Goal: Task Accomplishment & Management: Use online tool/utility

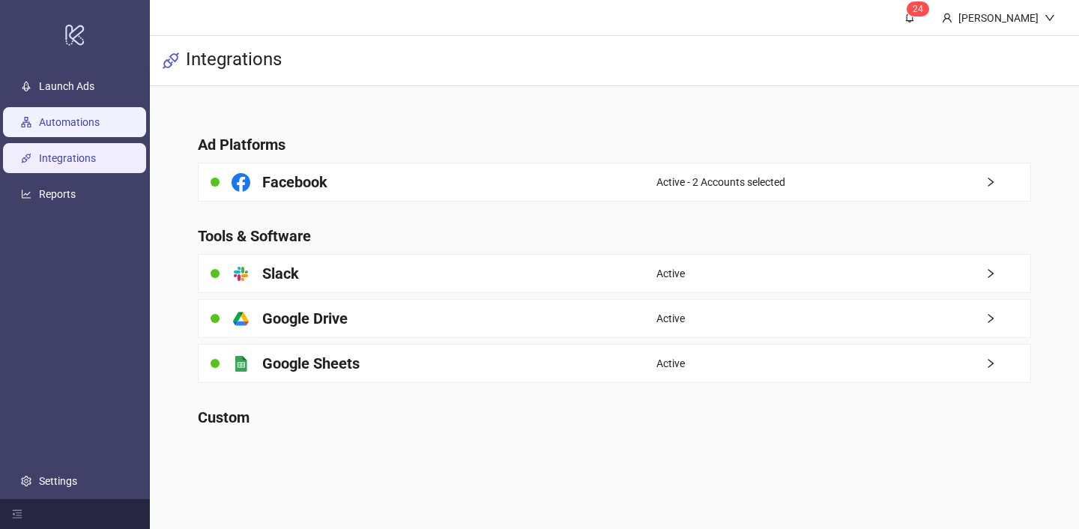
click at [94, 121] on link "Automations" at bounding box center [69, 122] width 61 height 12
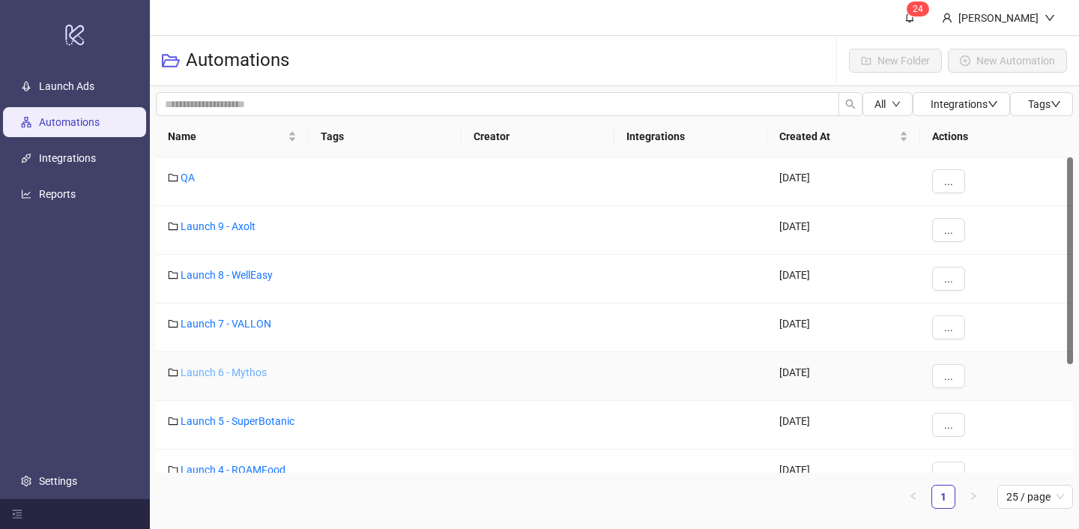
scroll to position [172, 0]
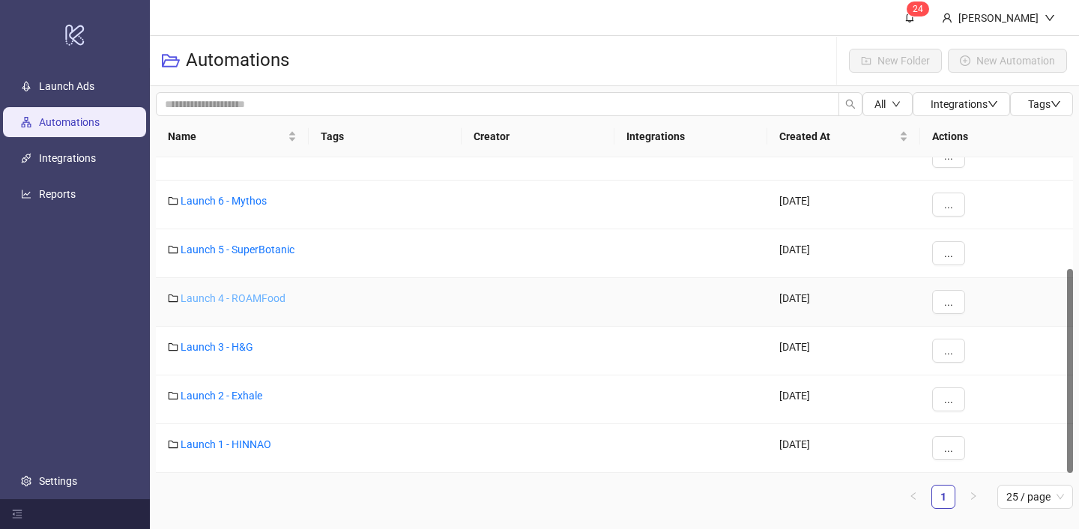
click at [251, 298] on link "Launch 4 - ROAMFood" at bounding box center [233, 298] width 105 height 12
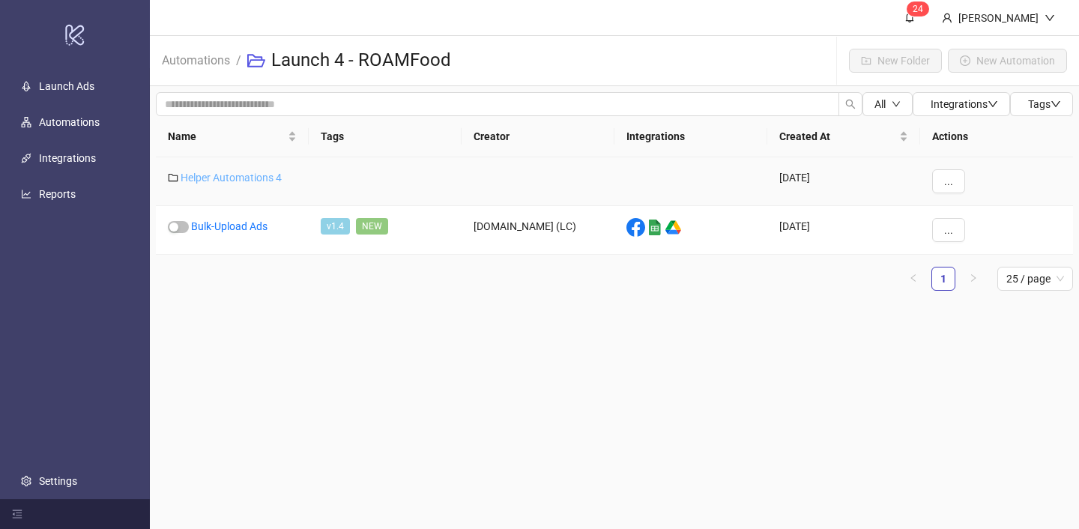
click at [256, 174] on link "Helper Automations 4" at bounding box center [231, 178] width 101 height 12
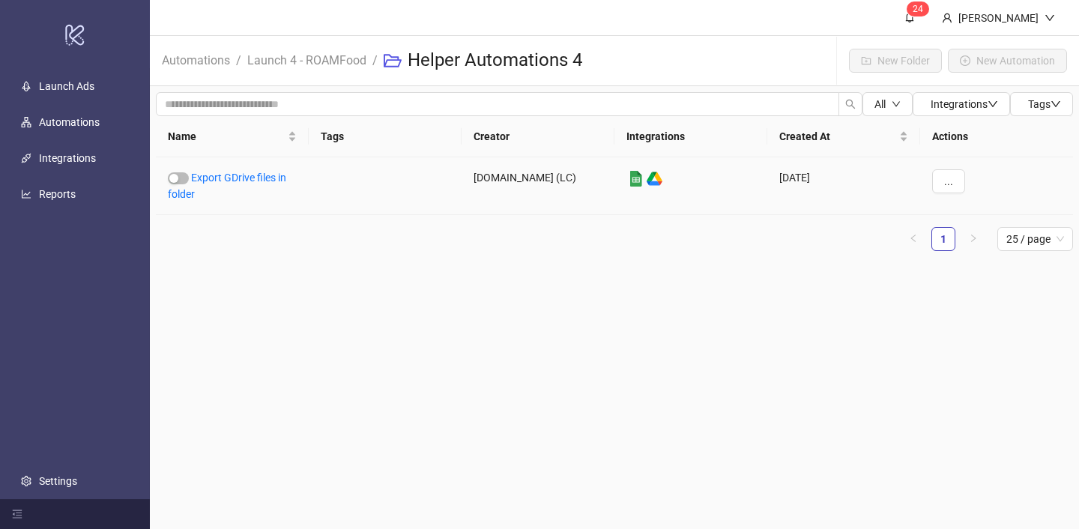
click at [256, 174] on link "Export GDrive files in folder" at bounding box center [227, 186] width 118 height 28
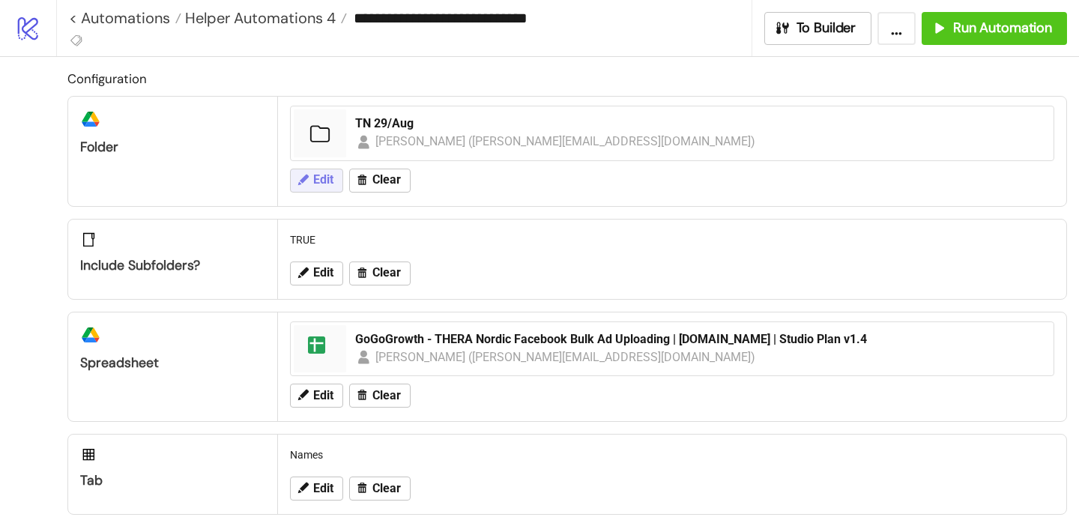
click at [331, 178] on span "Edit" at bounding box center [323, 179] width 20 height 13
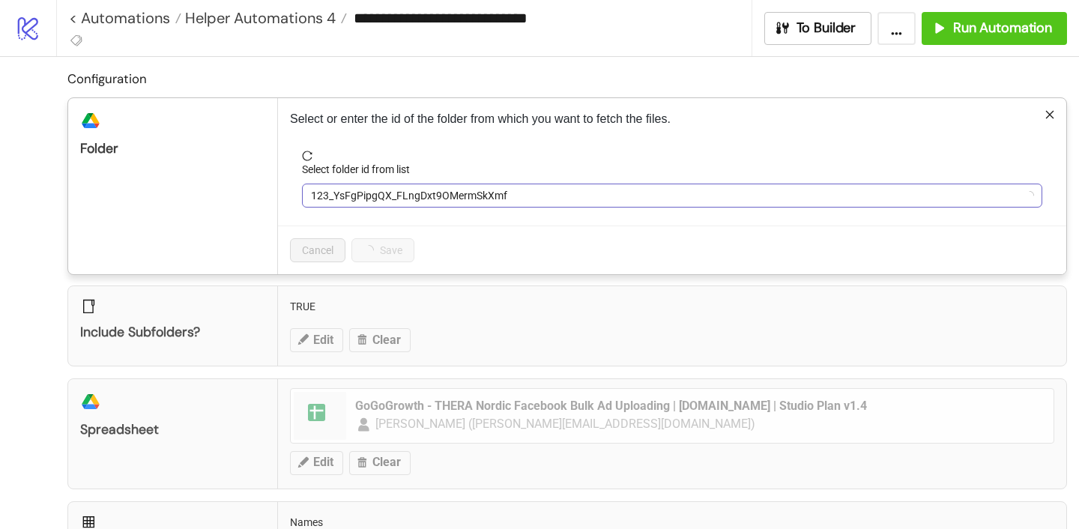
click at [354, 184] on div "Select folder id from list 123_YsFgPipgQX_FLngDxt9OMermSkXmf" at bounding box center [672, 184] width 740 height 46
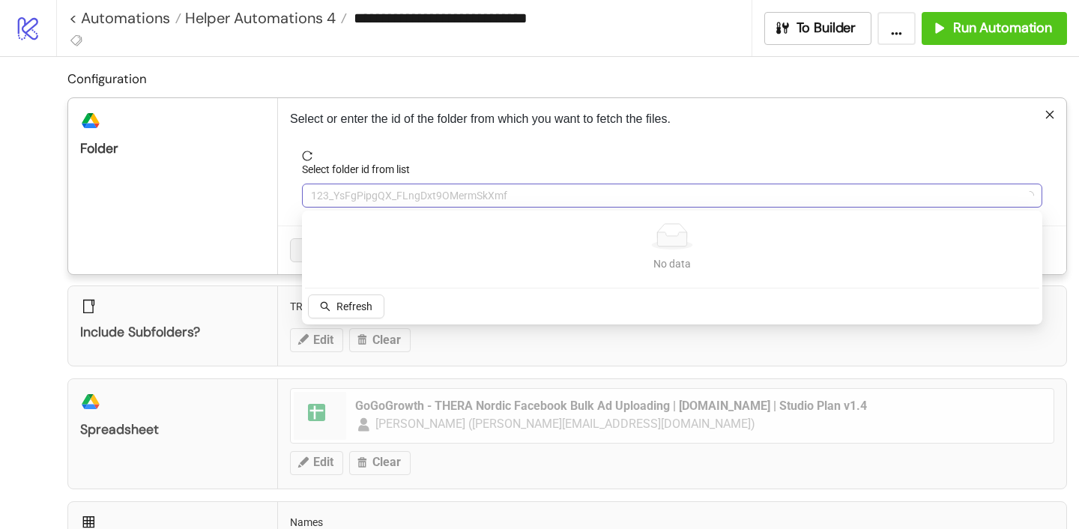
click at [354, 193] on span "123_YsFgPipgQX_FLngDxt9OMermSkXmf" at bounding box center [672, 195] width 722 height 22
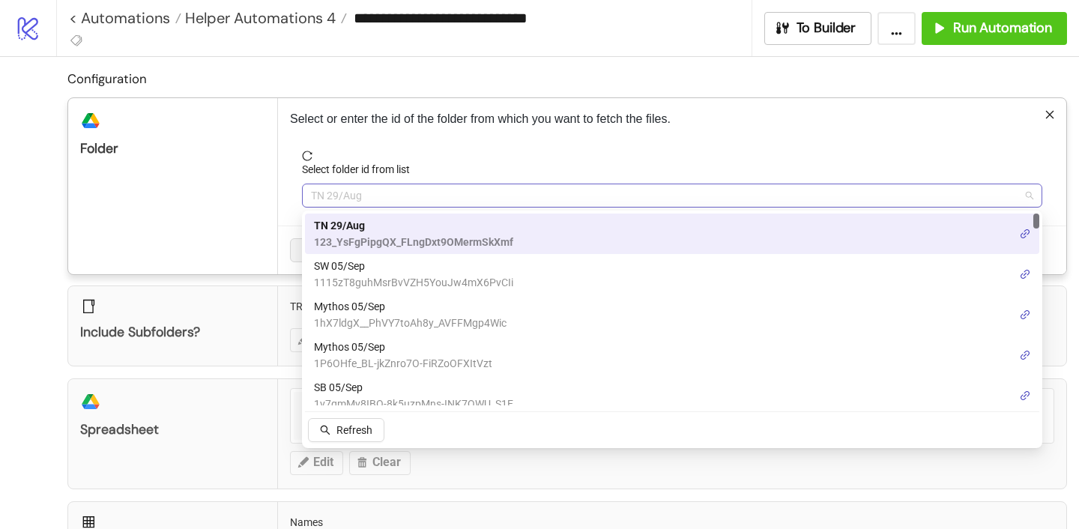
click at [354, 193] on span "TN 29/Aug" at bounding box center [672, 195] width 722 height 22
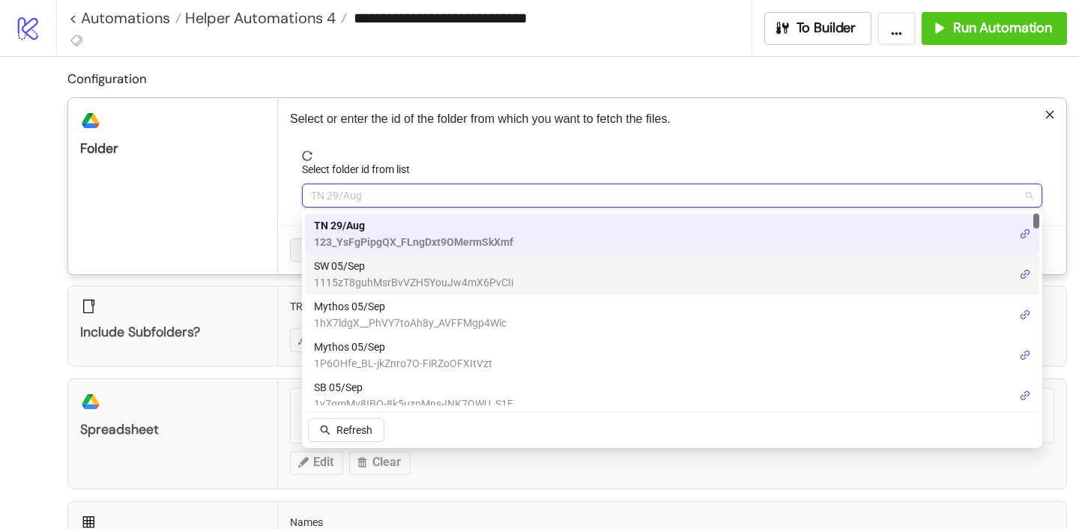
click at [357, 273] on span "SW 05/Sep" at bounding box center [413, 266] width 199 height 16
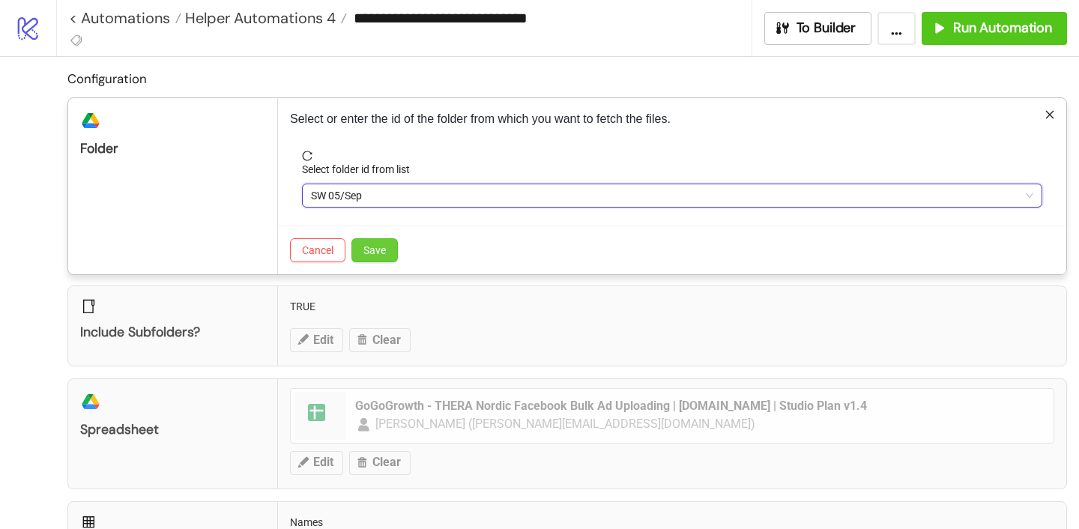
click at [363, 249] on button "Save" at bounding box center [374, 250] width 46 height 24
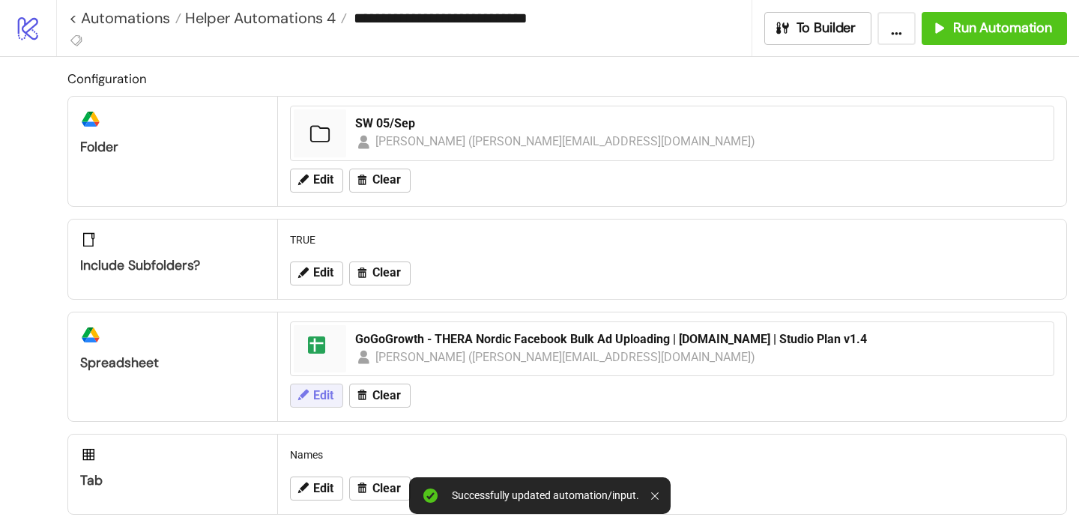
click at [313, 399] on span "Edit" at bounding box center [323, 395] width 20 height 13
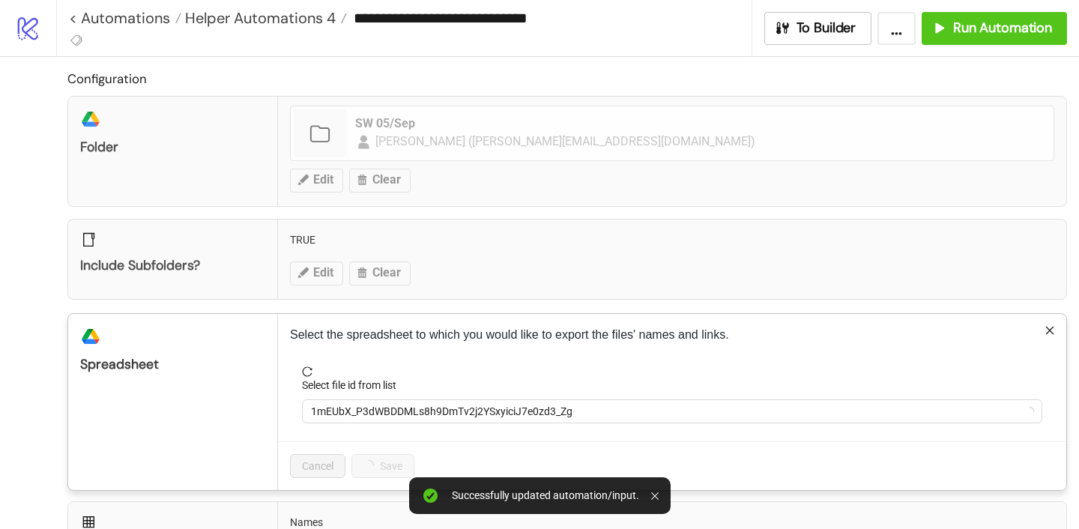
click at [374, 425] on form "Select file id from list 1mEUbX_P3dWBDDMLs8h9DmTv2j2YSxyiciJ7e0zd3_Zg" at bounding box center [672, 403] width 764 height 75
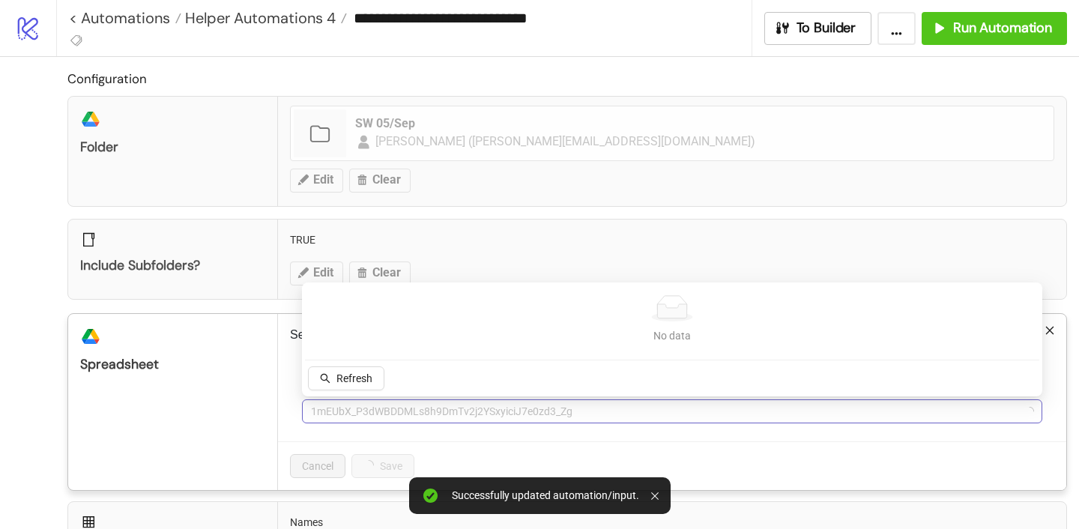
click at [374, 411] on span "1mEUbX_P3dWBDDMLs8h9DmTv2j2YSxyiciJ7e0zd3_Zg" at bounding box center [672, 411] width 722 height 22
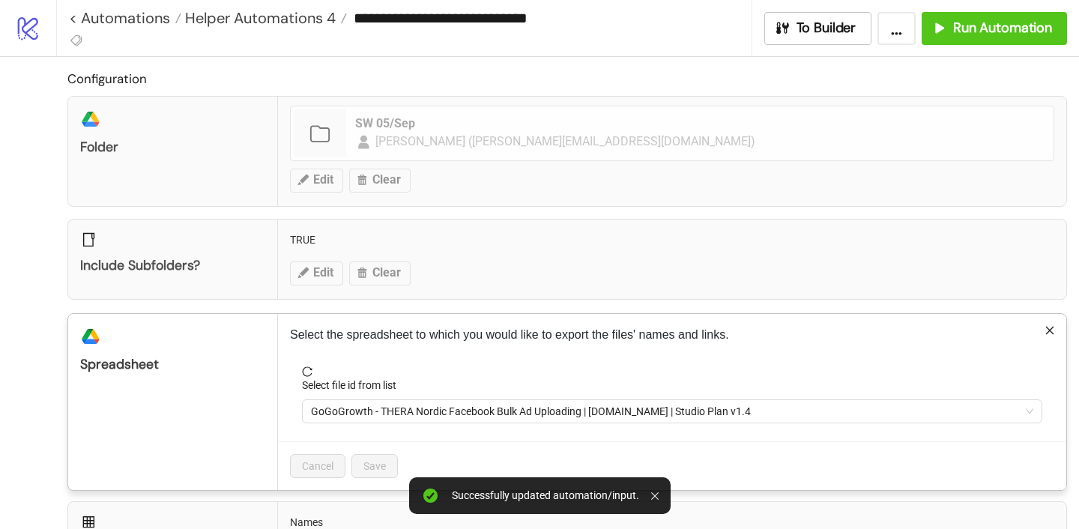
click at [374, 411] on span "GoGoGrowth - THERA Nordic Facebook Bulk Ad Uploading | [DOMAIN_NAME] | Studio P…" at bounding box center [672, 411] width 722 height 22
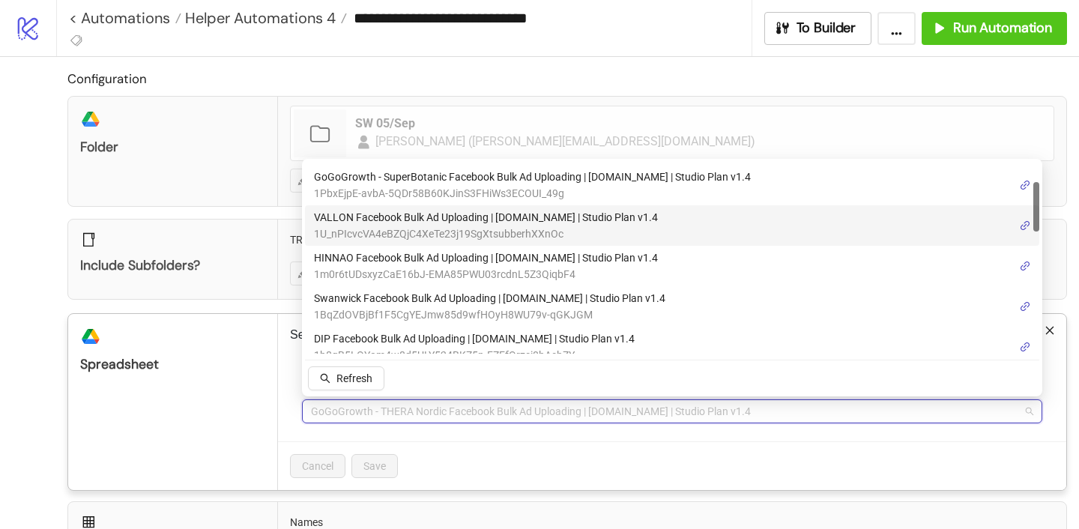
scroll to position [94, 0]
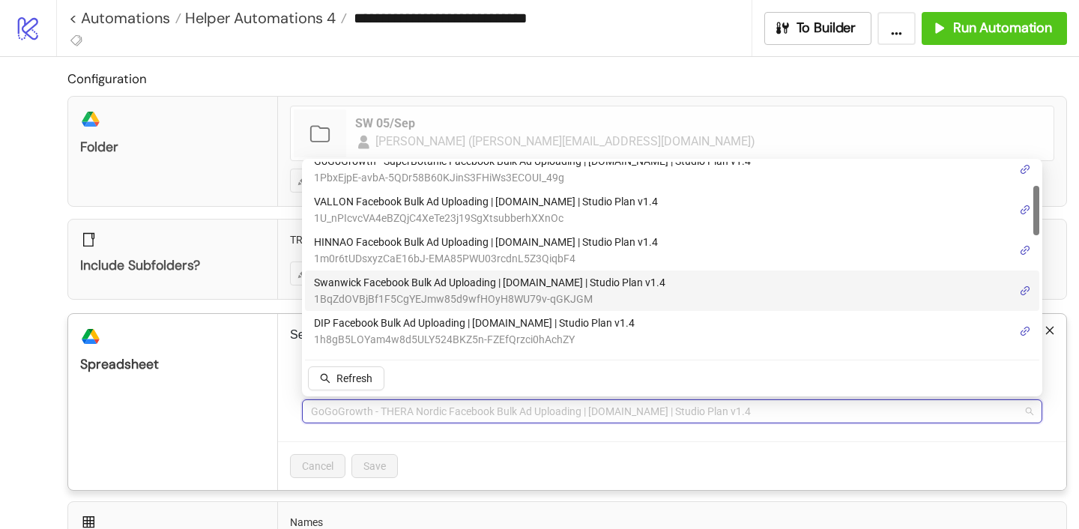
click at [377, 291] on span "1BqZdOVBjBf1F5CgYEJmw85d9wfHOyH8WU79v-qGKJGM" at bounding box center [489, 299] width 351 height 16
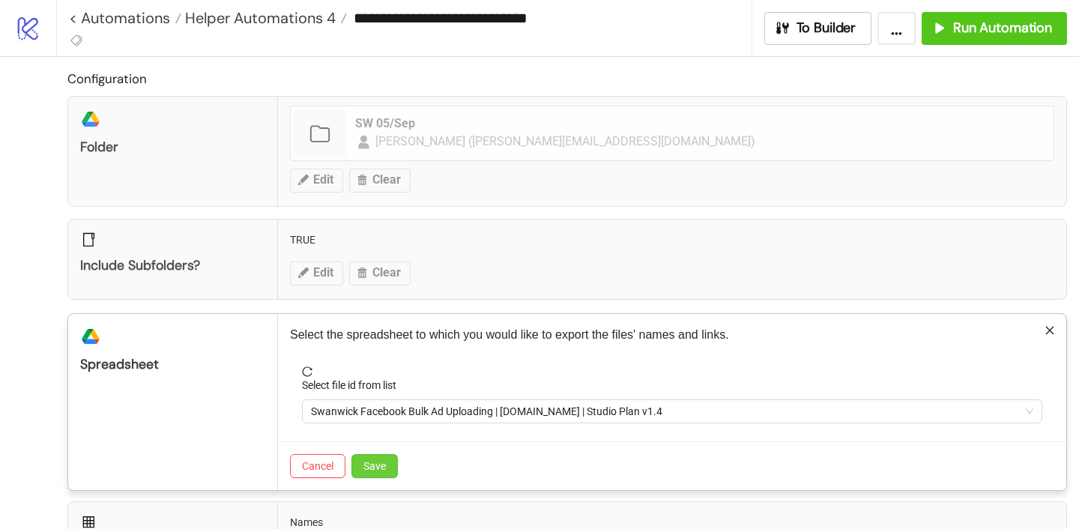
click at [377, 459] on button "Save" at bounding box center [374, 466] width 46 height 24
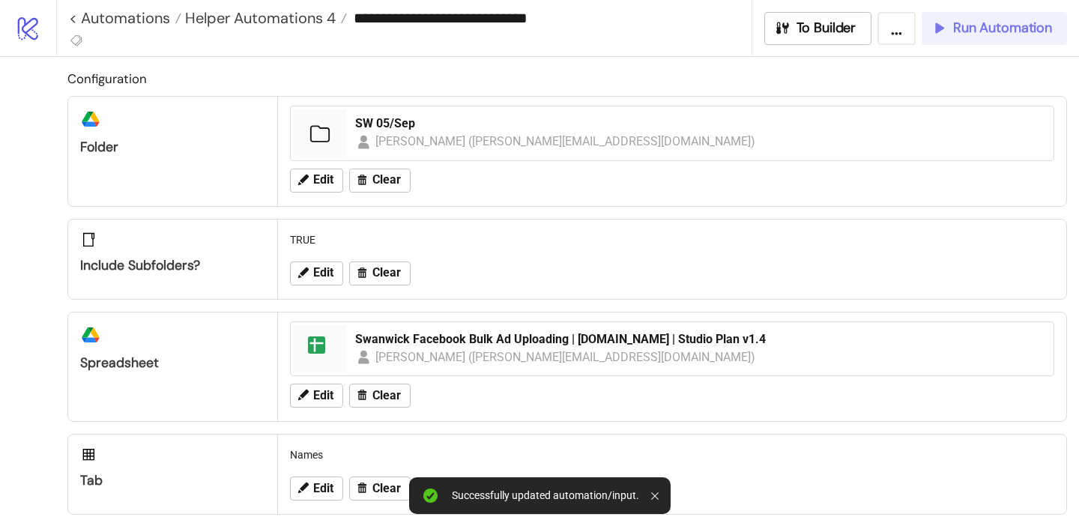
click at [950, 34] on div "Run Automation" at bounding box center [991, 27] width 121 height 17
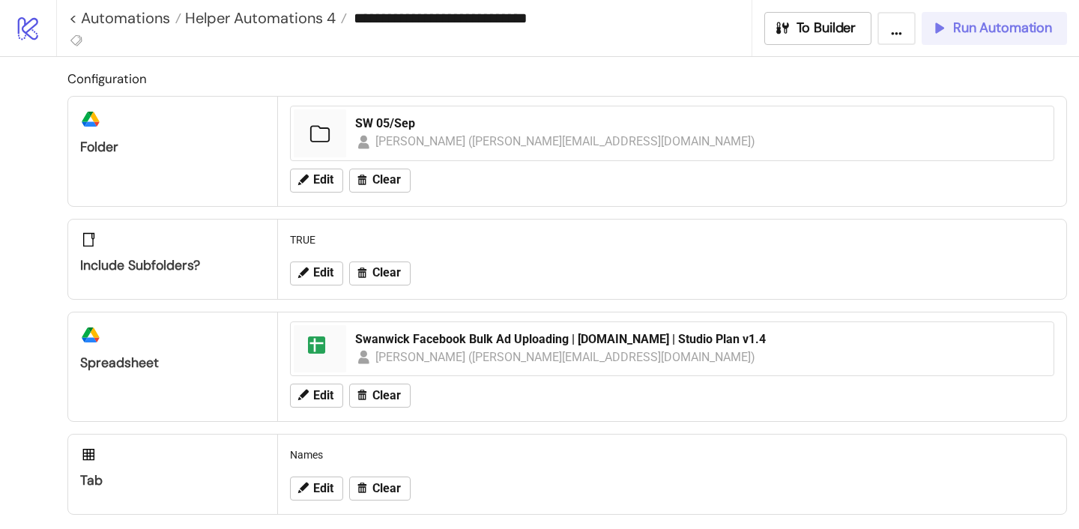
click at [970, 26] on span "Run Automation" at bounding box center [1002, 27] width 99 height 17
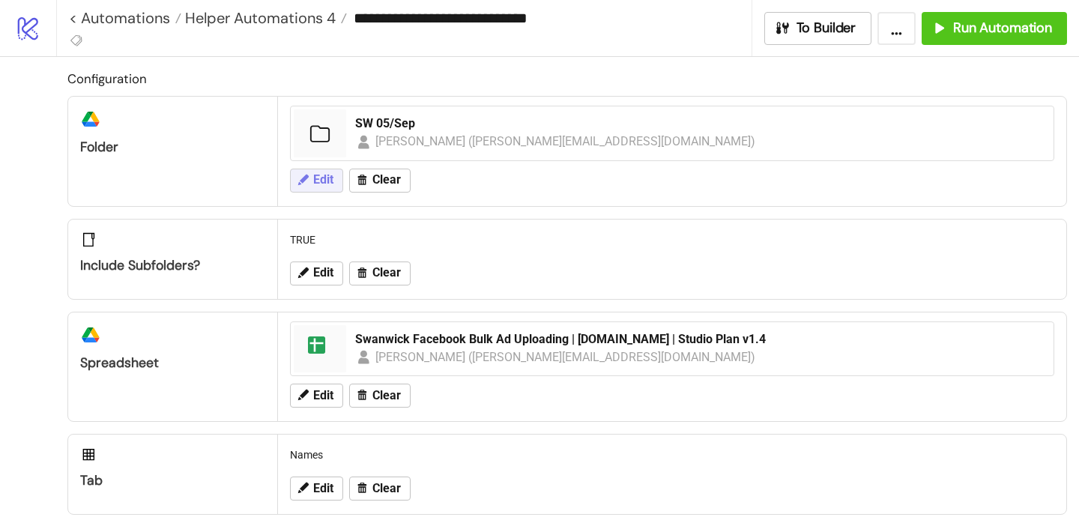
click at [300, 180] on icon at bounding box center [303, 179] width 10 height 10
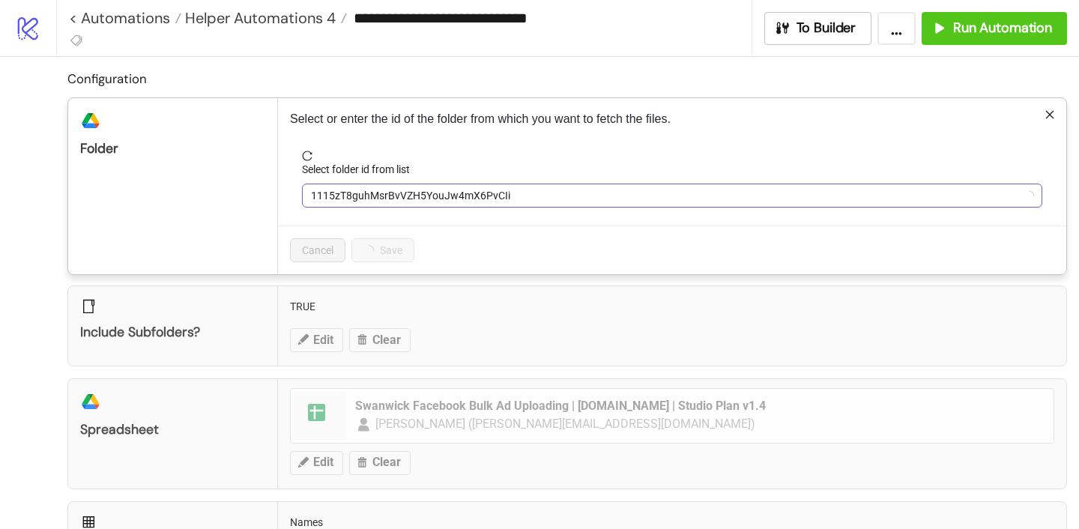
click at [342, 199] on span "1115zT8guhMsrBvVZH5YouJw4mX6PvCIi" at bounding box center [672, 195] width 722 height 22
click at [342, 199] on span "SW 05/Sep" at bounding box center [672, 195] width 722 height 22
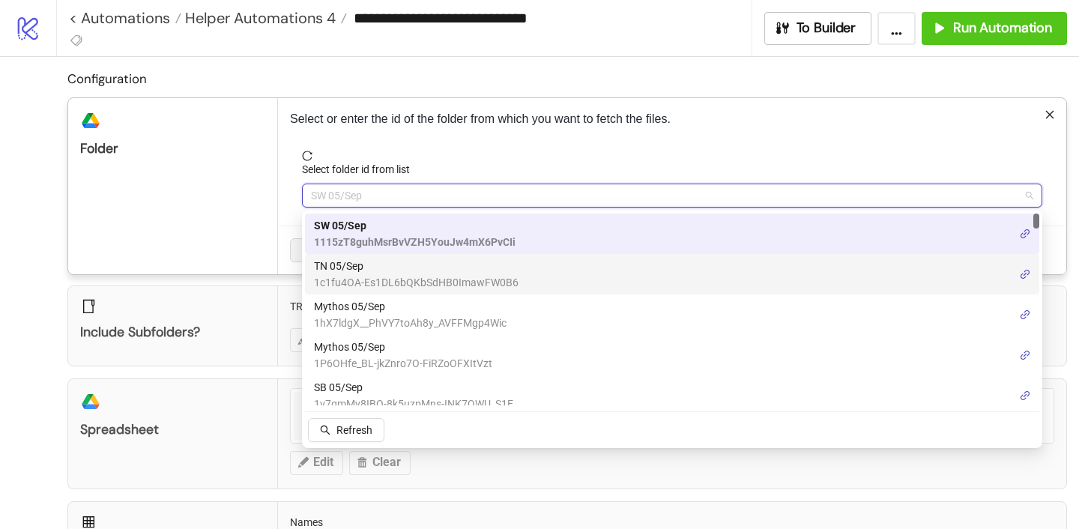
click at [342, 274] on span "1c1fu4OA-Es1DL6bQKbSdHB0ImawFW0B6" at bounding box center [416, 282] width 205 height 16
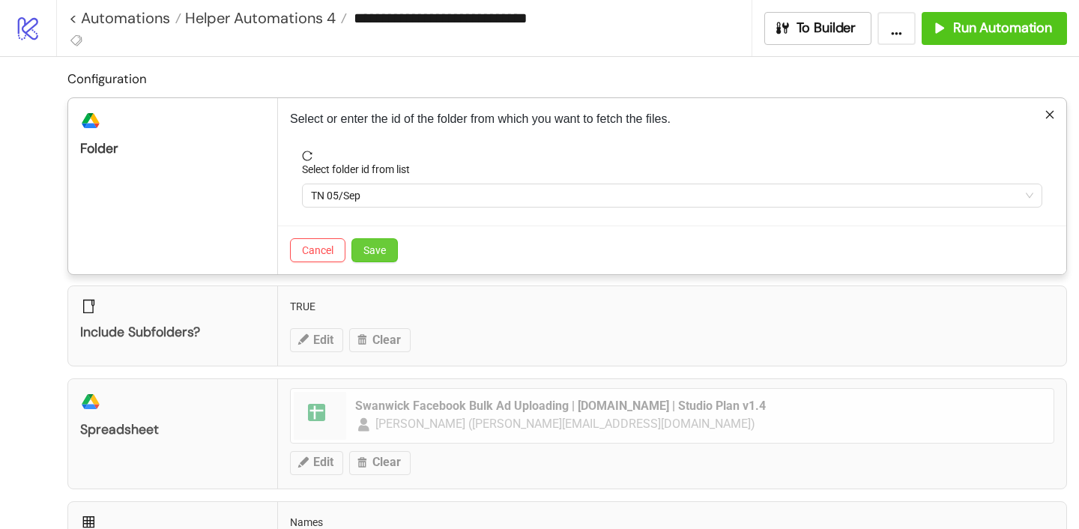
click at [375, 256] on span "Save" at bounding box center [374, 250] width 22 height 12
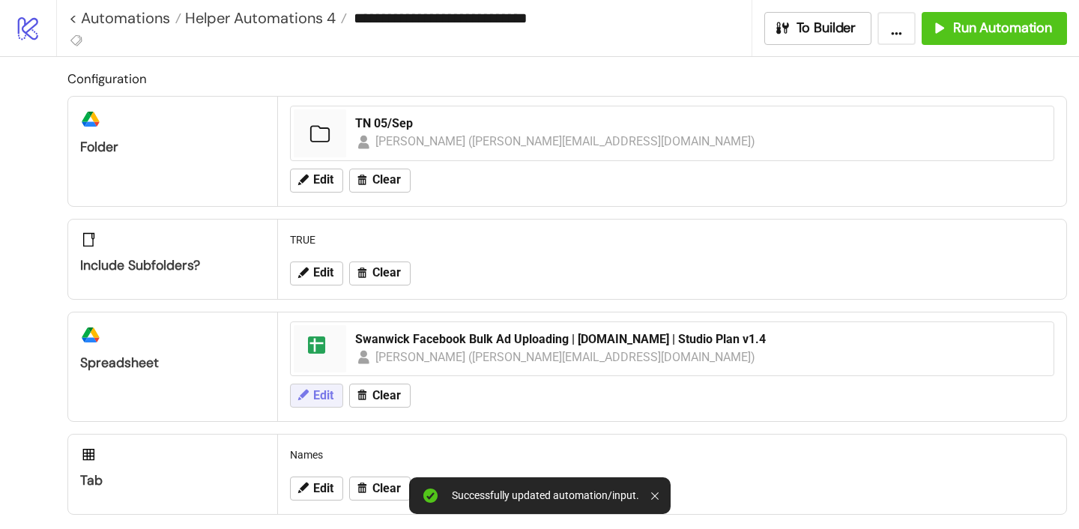
click at [333, 389] on span "Edit" at bounding box center [323, 395] width 20 height 13
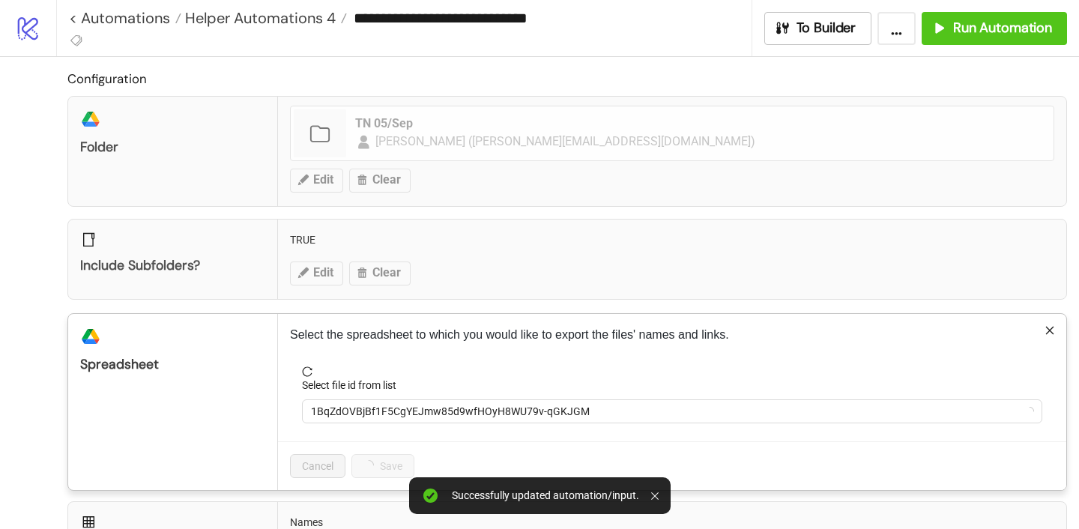
click at [386, 425] on form "Select file id from list 1BqZdOVBjBf1F5CgYEJmw85d9wfHOyH8WU79v-qGKJGM" at bounding box center [672, 403] width 764 height 75
click at [384, 418] on span "1BqZdOVBjBf1F5CgYEJmw85d9wfHOyH8WU79v-qGKJGM" at bounding box center [672, 411] width 722 height 22
click at [384, 418] on span "Swanwick Facebook Bulk Ad Uploading | [DOMAIN_NAME] | Studio Plan v1.4" at bounding box center [672, 411] width 722 height 22
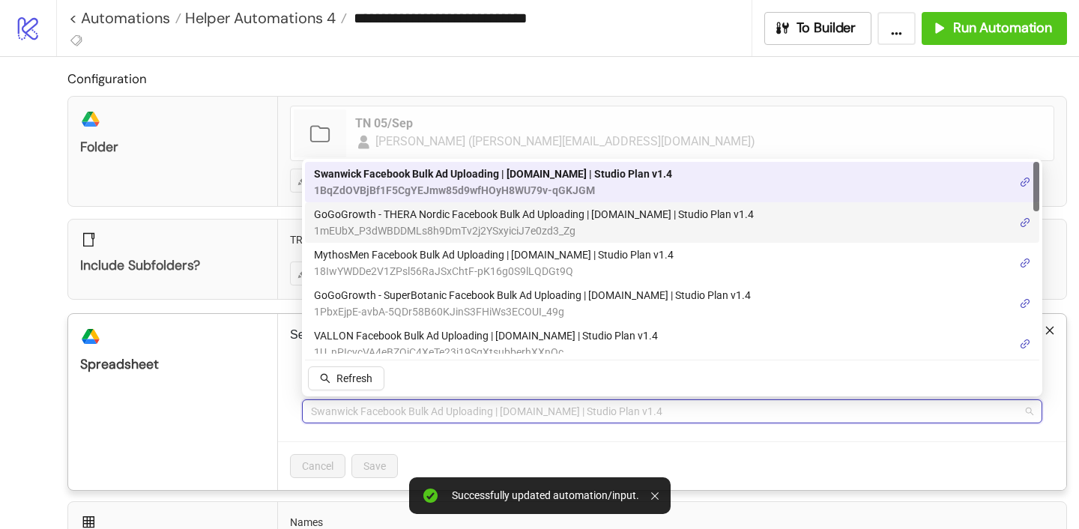
click at [402, 219] on span "GoGoGrowth - THERA Nordic Facebook Bulk Ad Uploading | [DOMAIN_NAME] | Studio P…" at bounding box center [534, 214] width 440 height 16
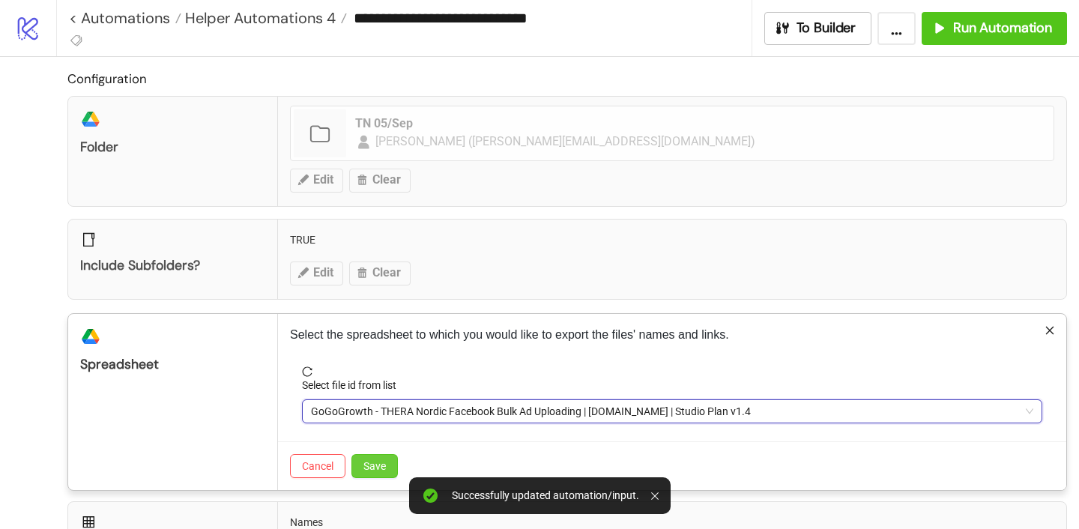
click at [376, 464] on span "Save" at bounding box center [374, 466] width 22 height 12
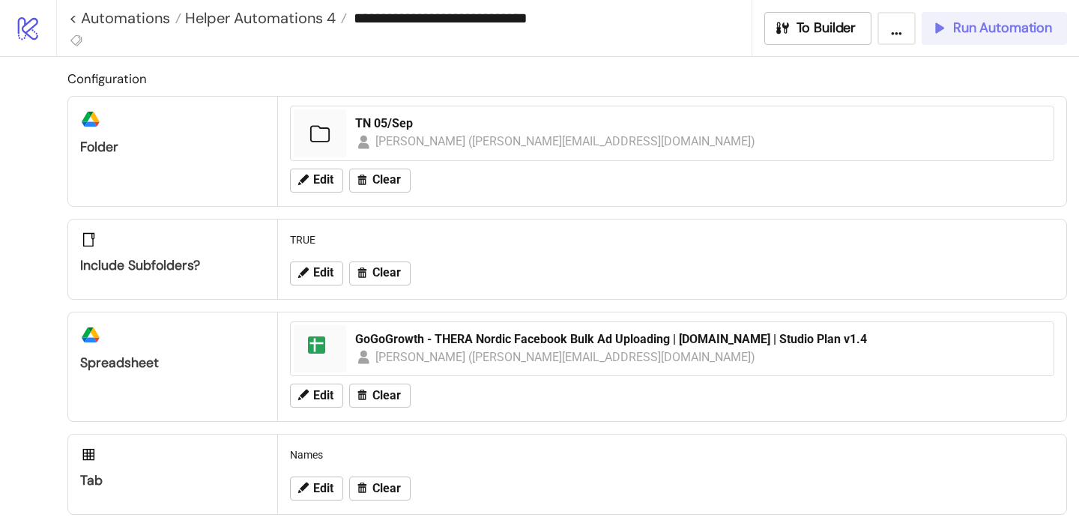
click at [958, 34] on span "Run Automation" at bounding box center [1002, 27] width 99 height 17
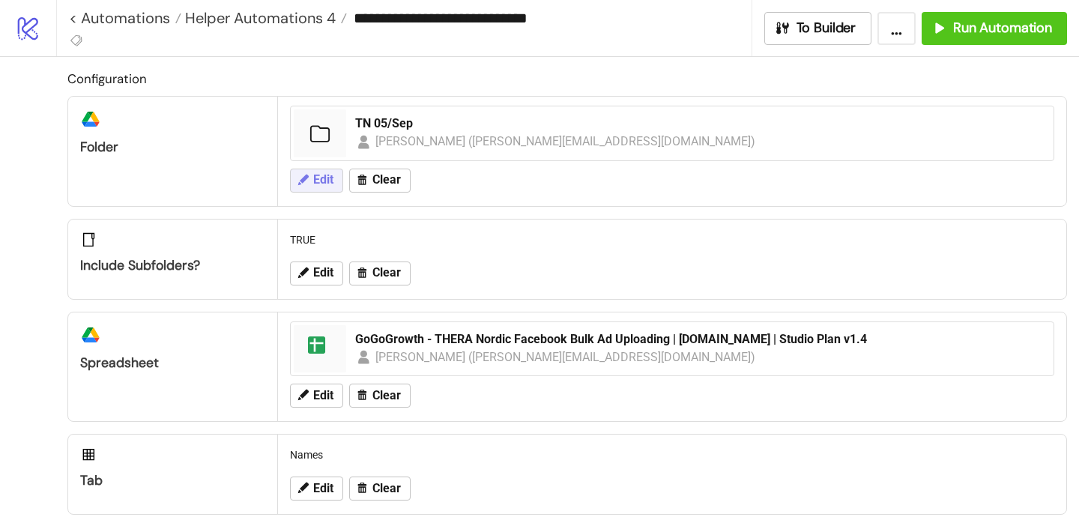
click at [320, 180] on span "Edit" at bounding box center [323, 179] width 20 height 13
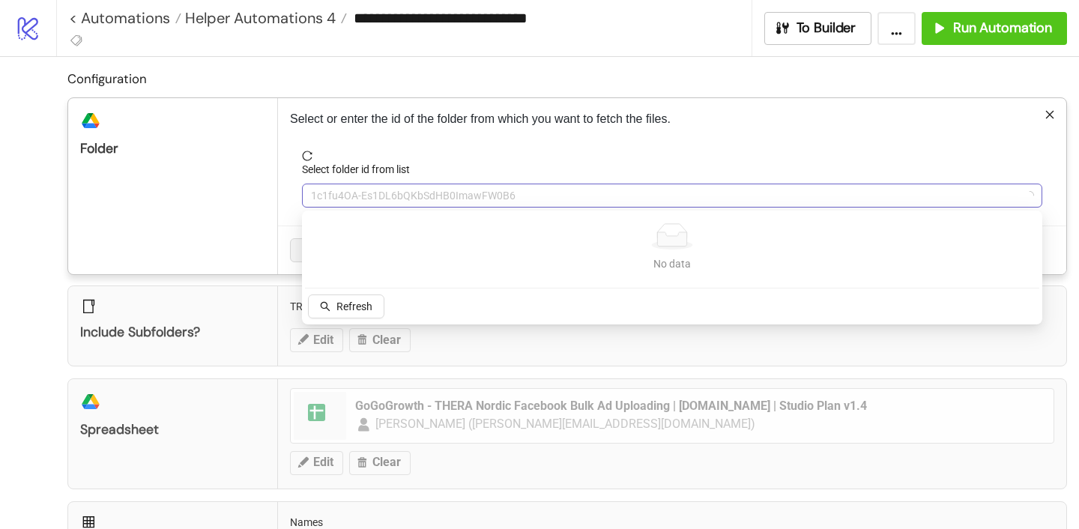
click at [364, 193] on span "1c1fu4OA-Es1DL6bQKbSdHB0ImawFW0B6" at bounding box center [672, 195] width 722 height 22
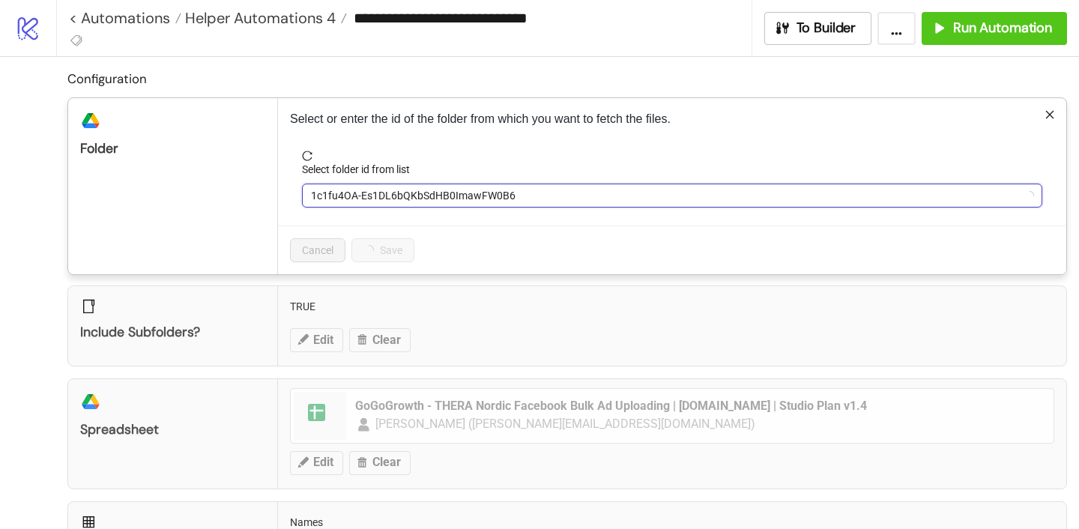
click at [348, 198] on span "1c1fu4OA-Es1DL6bQKbSdHB0ImawFW0B6" at bounding box center [672, 195] width 722 height 22
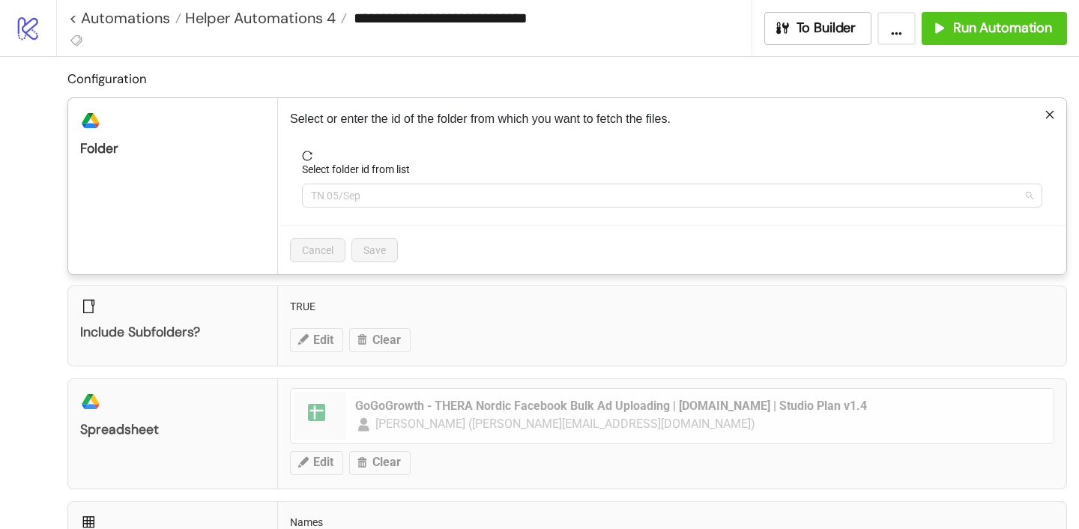
click at [348, 198] on span "TN 05/Sep" at bounding box center [672, 195] width 722 height 22
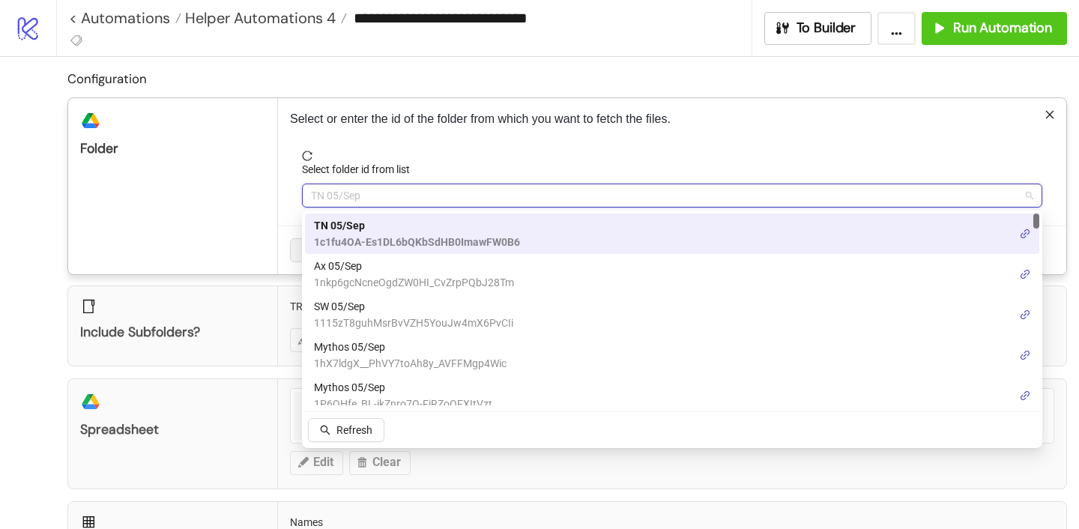
drag, startPoint x: 350, startPoint y: 238, endPoint x: 350, endPoint y: 274, distance: 36.0
click at [350, 274] on div "TN 05/Sep 1c1fu4OA-Es1DL6bQKbSdHB0ImawFW0B6 Ax 05/Sep 1nkp6gcNcneOgdZW0HI_CvZrp…" at bounding box center [672, 335] width 734 height 243
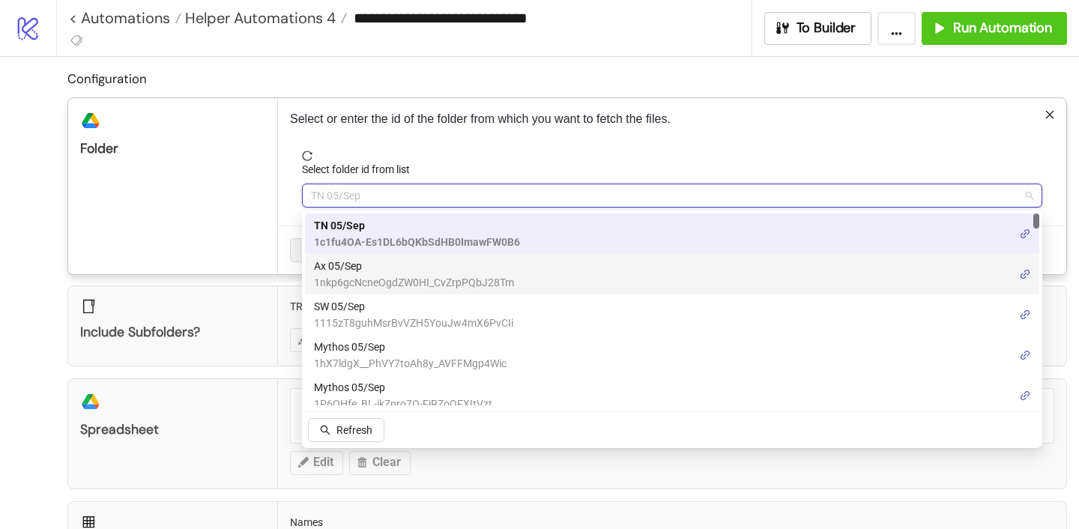
click at [350, 274] on span "1nkp6gcNcneOgdZW0HI_CvZrpPQbJ28Tm" at bounding box center [414, 282] width 200 height 16
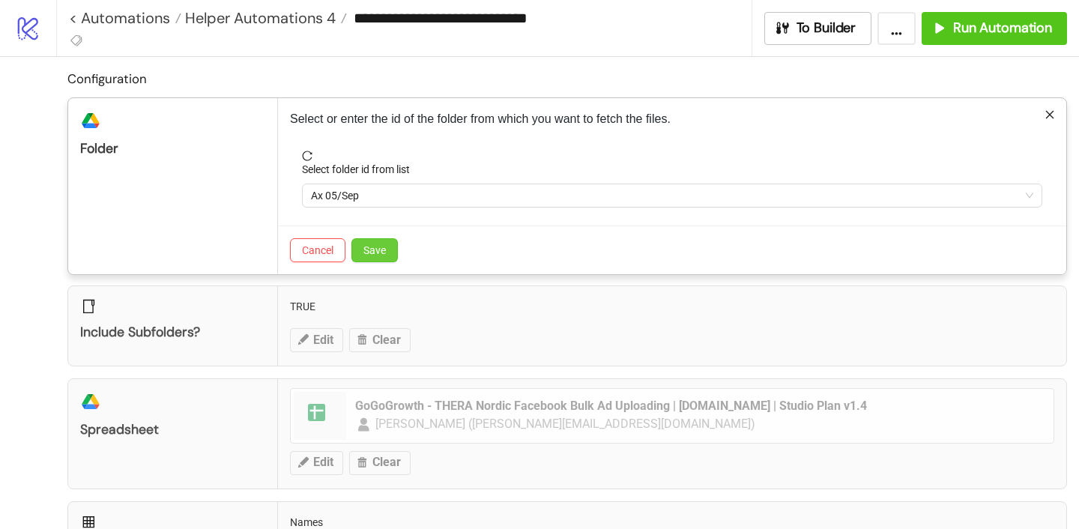
click at [369, 253] on span "Save" at bounding box center [374, 250] width 22 height 12
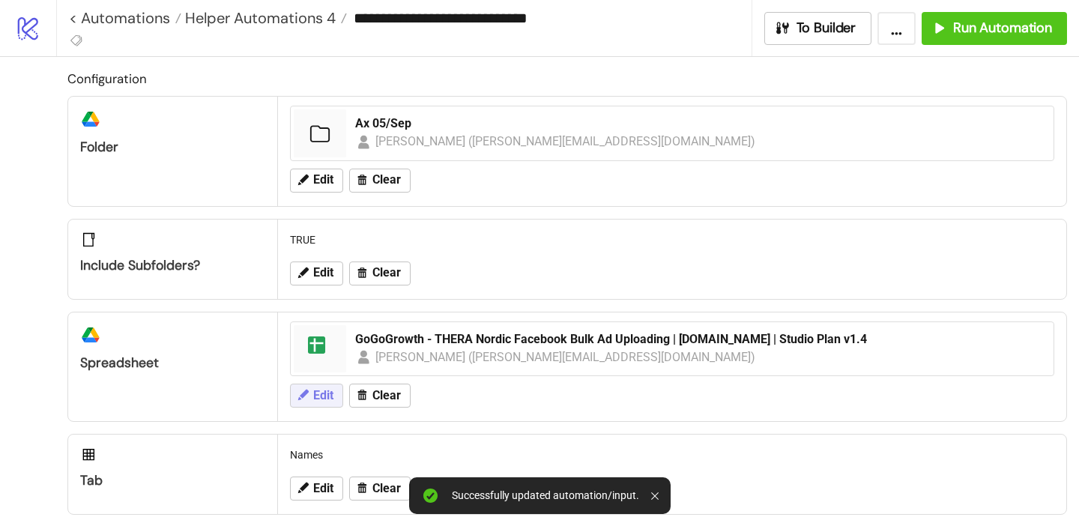
click at [324, 391] on span "Edit" at bounding box center [323, 395] width 20 height 13
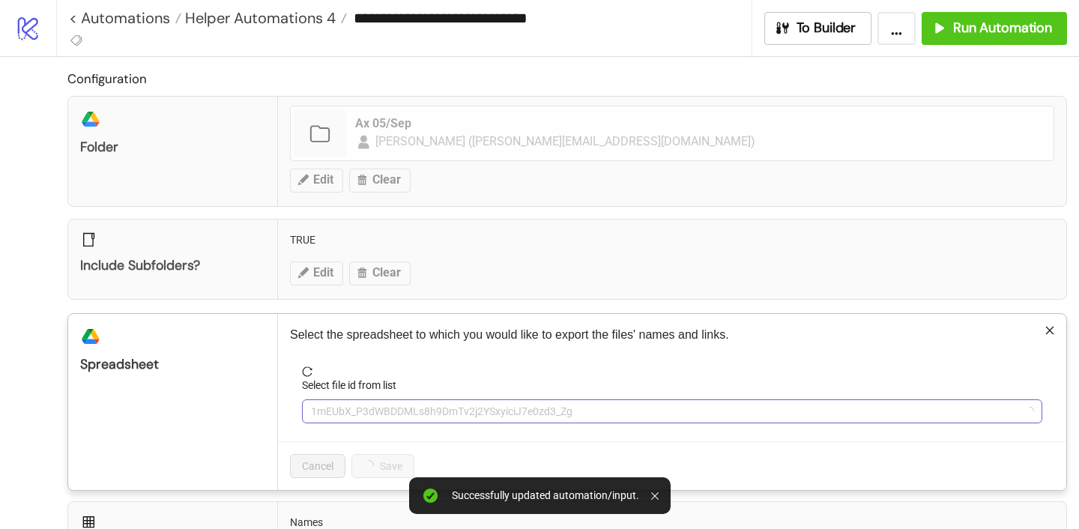
click at [342, 401] on span "1mEUbX_P3dWBDDMLs8h9DmTv2j2YSxyiciJ7e0zd3_Zg" at bounding box center [672, 411] width 722 height 22
click at [342, 402] on span "GoGoGrowth - THERA Nordic Facebook Bulk Ad Uploading | [DOMAIN_NAME] | Studio P…" at bounding box center [672, 411] width 722 height 22
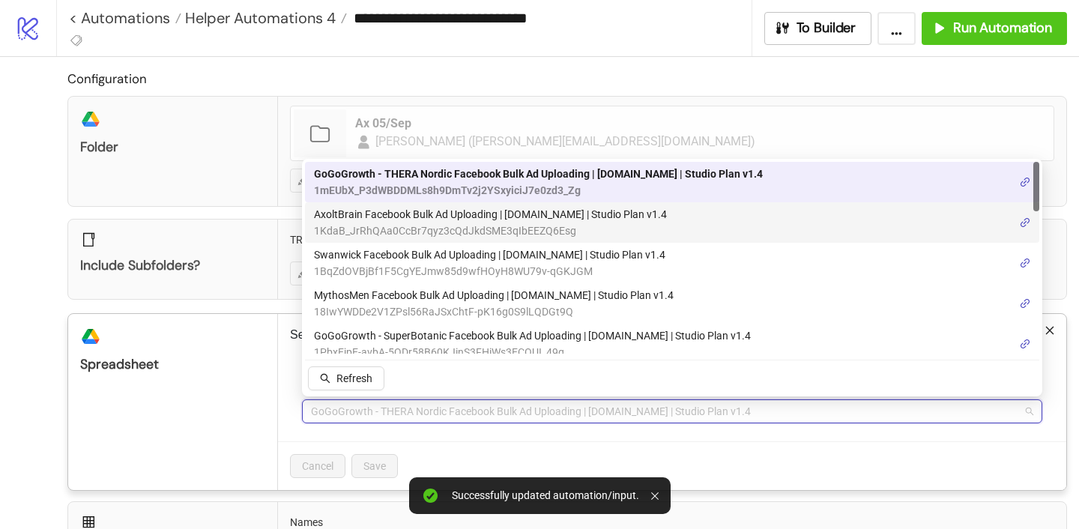
click at [362, 219] on span "AxoltBrain Facebook Bulk Ad Uploading | [DOMAIN_NAME] | Studio Plan v1.4" at bounding box center [490, 214] width 353 height 16
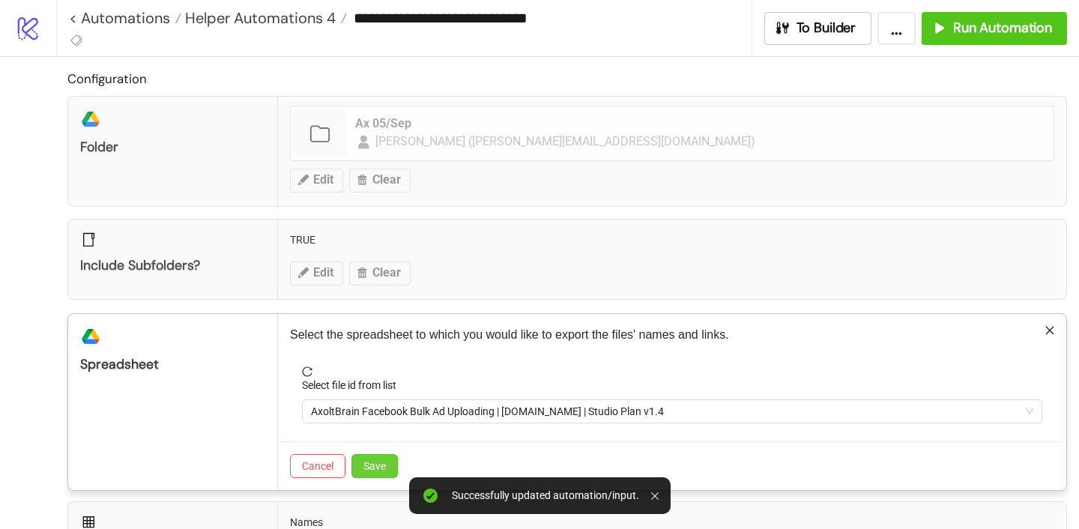
click at [378, 466] on span "Save" at bounding box center [374, 466] width 22 height 12
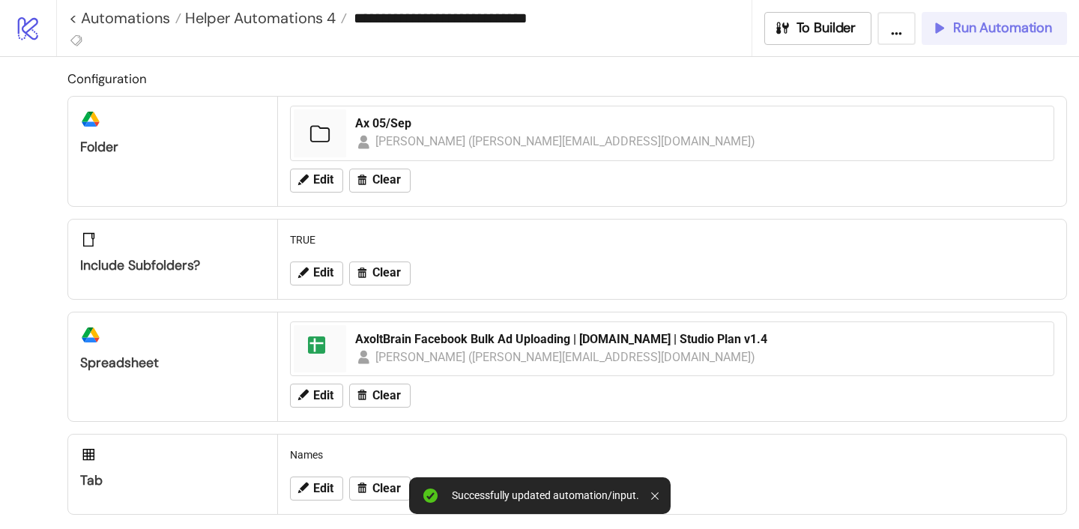
click at [976, 26] on span "Run Automation" at bounding box center [1002, 27] width 99 height 17
